Goal: Information Seeking & Learning: Learn about a topic

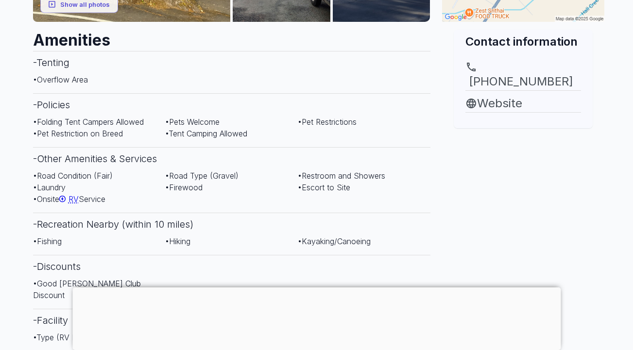
scroll to position [356, 0]
click at [79, 194] on span "RV" at bounding box center [74, 199] width 10 height 10
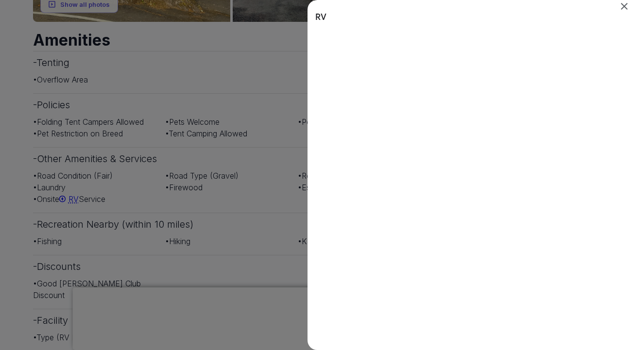
scroll to position [0, 0]
click at [79, 170] on div "Search results for RV" at bounding box center [316, 175] width 633 height 350
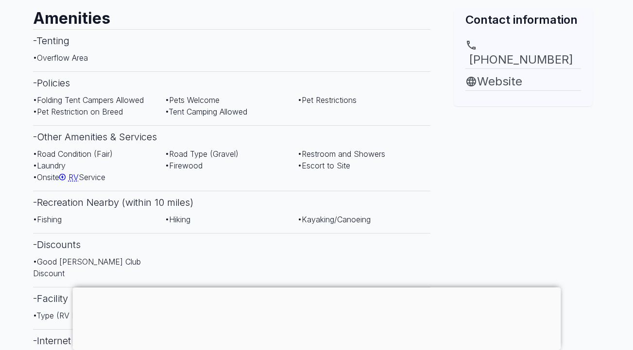
scroll to position [388, 0]
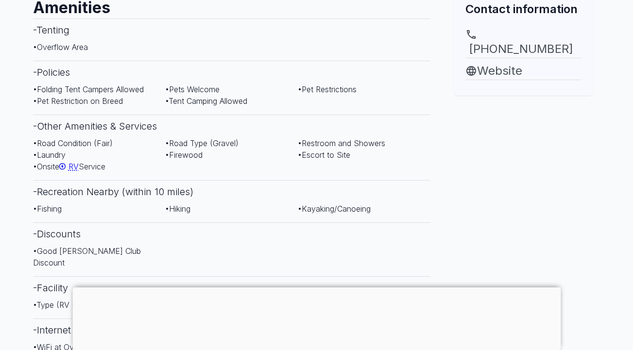
click at [308, 288] on div at bounding box center [316, 288] width 488 height 0
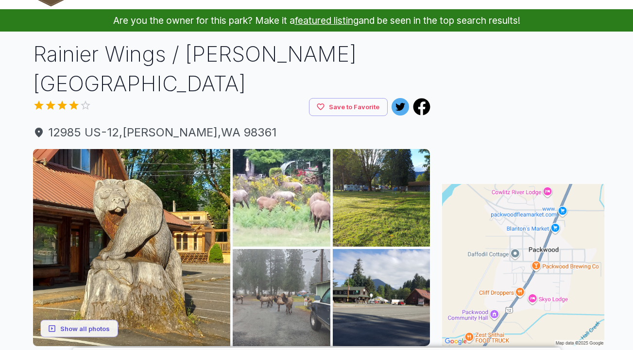
scroll to position [36, 0]
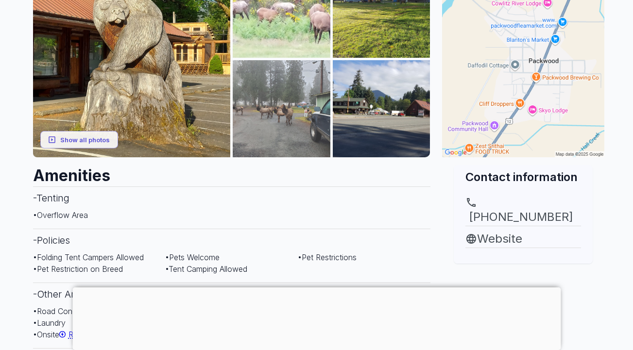
scroll to position [234, 0]
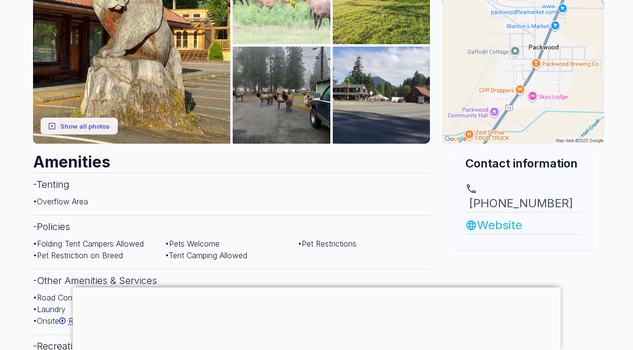
click at [491, 217] on link "Website" at bounding box center [524, 225] width 116 height 17
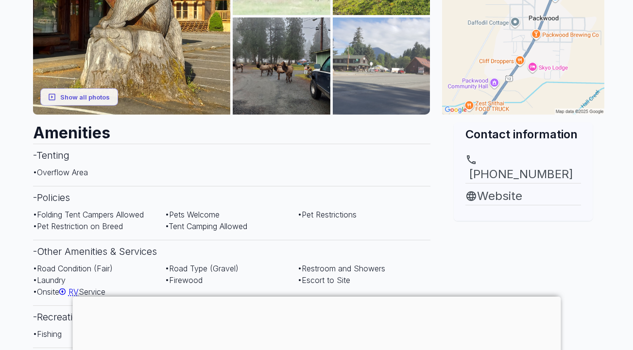
scroll to position [287, 0]
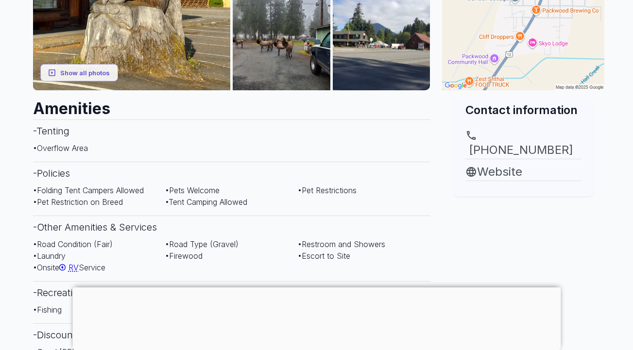
click at [314, 288] on div at bounding box center [316, 288] width 488 height 0
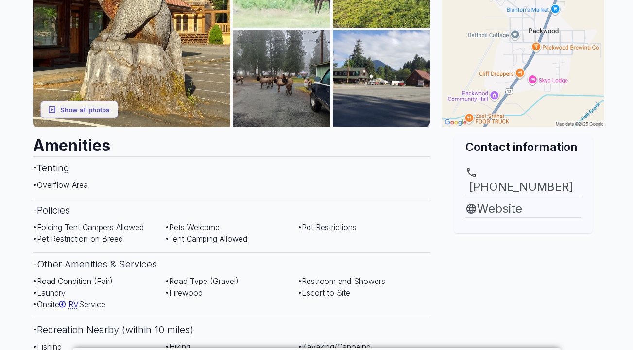
scroll to position [261, 0]
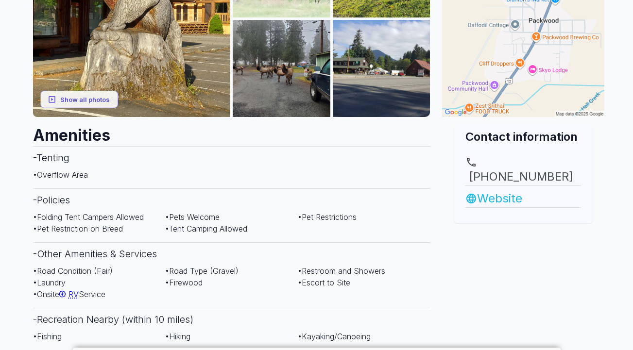
click at [515, 190] on link "Website" at bounding box center [524, 198] width 116 height 17
